Goal: Navigation & Orientation: Understand site structure

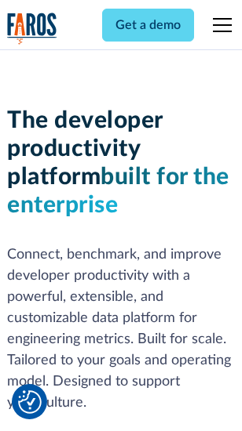
scroll to position [236, 0]
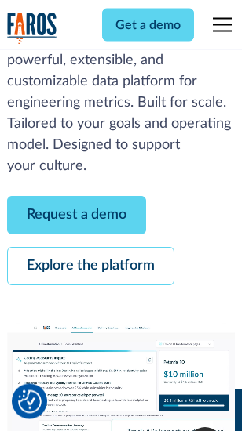
click at [77, 216] on link "Request a demo" at bounding box center [76, 216] width 139 height 38
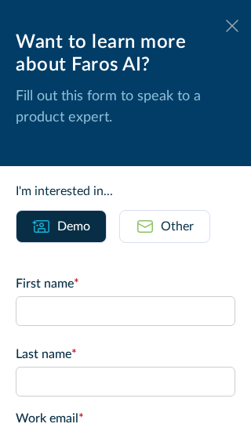
click at [226, 26] on icon at bounding box center [232, 26] width 13 height 12
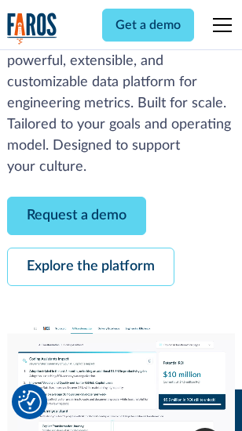
scroll to position [287, 0]
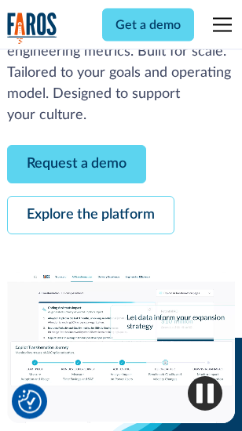
click at [90, 216] on link "Explore the platform" at bounding box center [90, 216] width 167 height 38
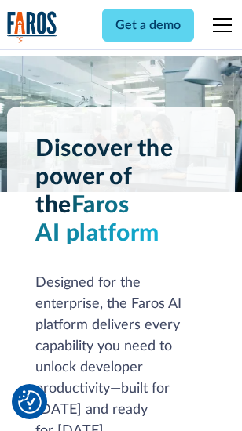
scroll to position [11952, 0]
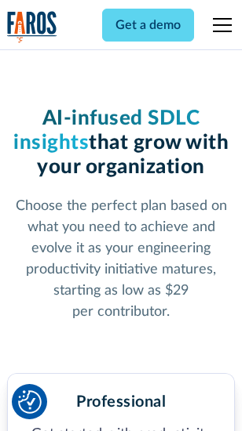
scroll to position [2492, 0]
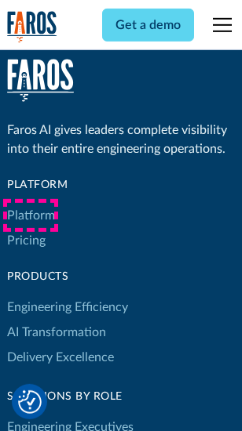
click at [31, 216] on link "Platform" at bounding box center [31, 215] width 48 height 25
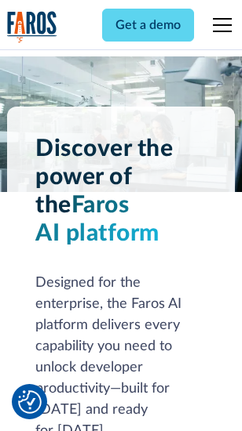
scroll to position [12455, 0]
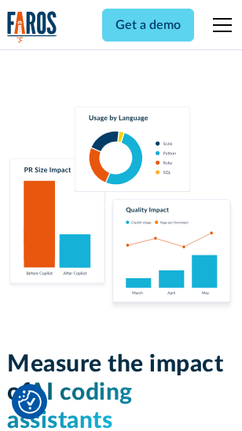
scroll to position [9796, 0]
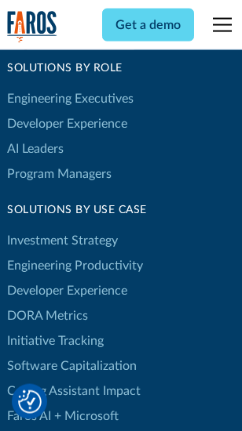
click at [47, 303] on link "DORA Metrics" at bounding box center [47, 315] width 81 height 25
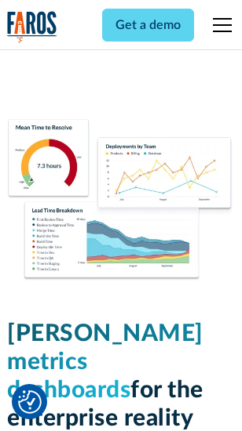
scroll to position [6949, 0]
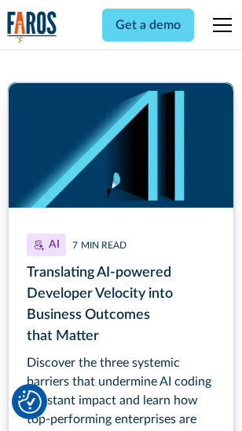
scroll to position [7030, 0]
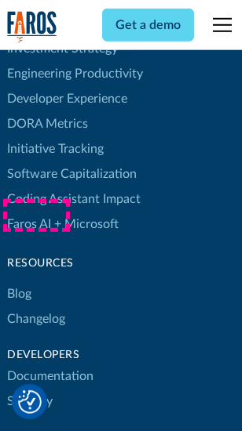
click at [36, 307] on link "Changelog" at bounding box center [36, 319] width 58 height 25
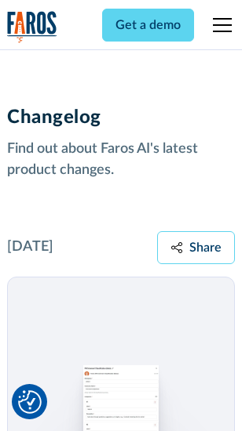
scroll to position [19236, 0]
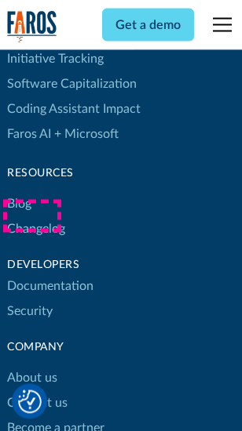
click at [31, 366] on link "About us" at bounding box center [32, 378] width 50 height 25
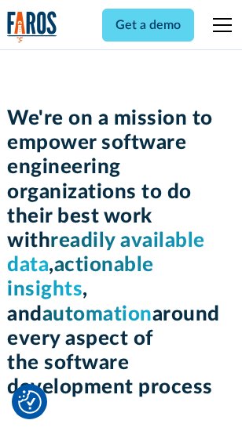
scroll to position [5429, 0]
